Goal: Find specific page/section: Find specific page/section

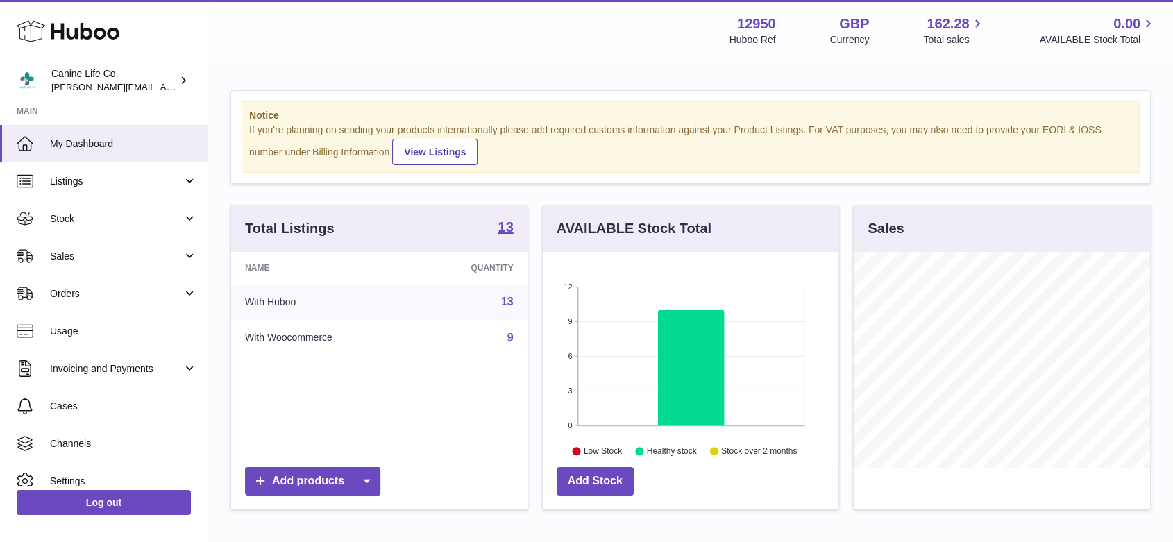
scroll to position [217, 296]
click at [87, 254] on span "Sales" at bounding box center [116, 256] width 133 height 13
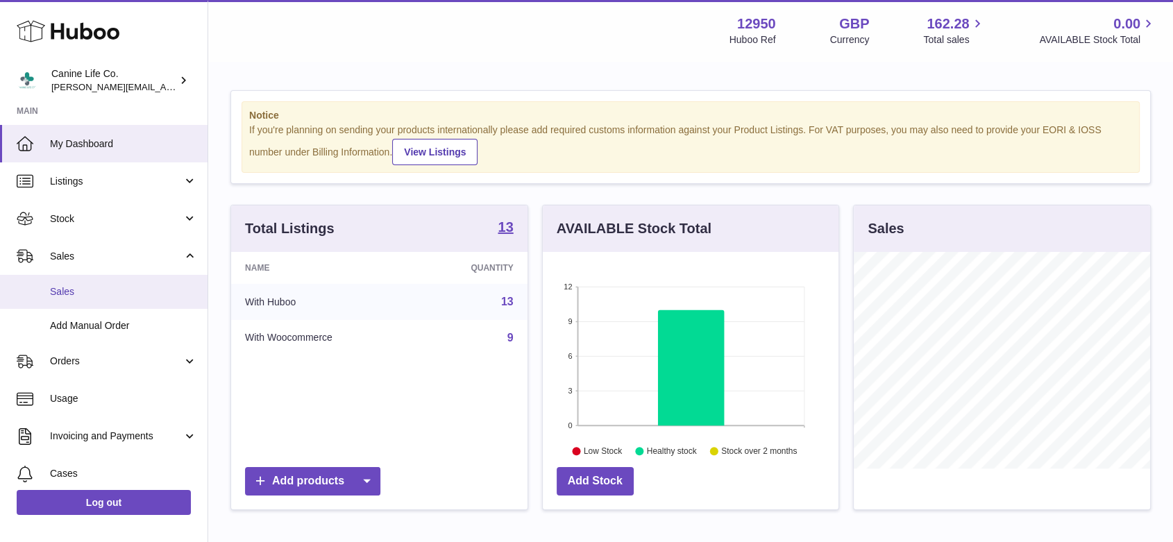
click at [87, 299] on link "Sales" at bounding box center [104, 292] width 208 height 34
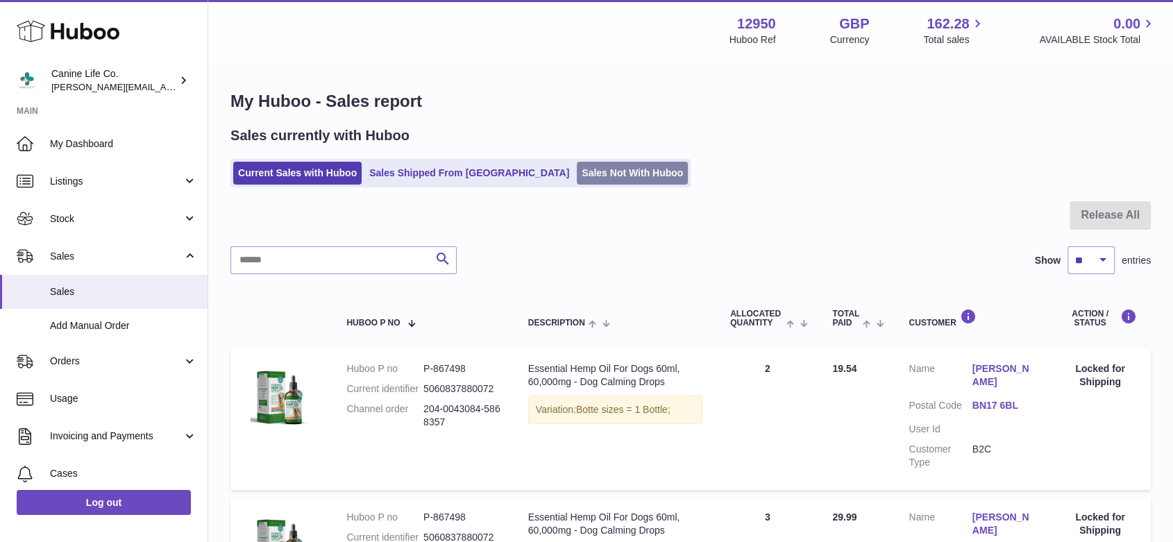
click at [580, 175] on link "Sales Not With Huboo" at bounding box center [632, 173] width 111 height 23
